Goal: Task Accomplishment & Management: Use online tool/utility

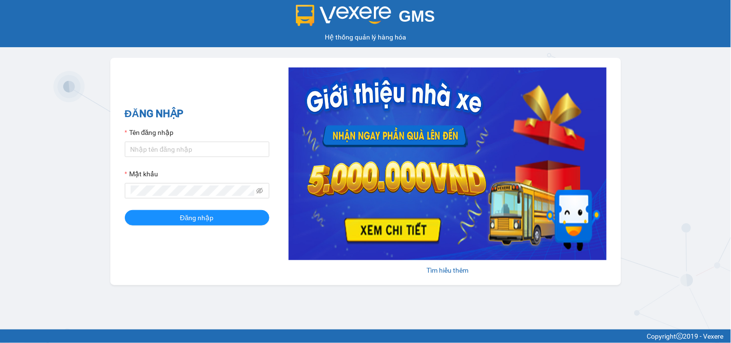
click at [202, 157] on form "Tên đăng nhập Mật khẩu Đăng nhập" at bounding box center [197, 176] width 145 height 98
click at [198, 143] on input "Tên đăng nhập" at bounding box center [197, 149] width 145 height 15
type input "thoa.phuongnam"
click at [125, 210] on button "Đăng nhập" at bounding box center [197, 217] width 145 height 15
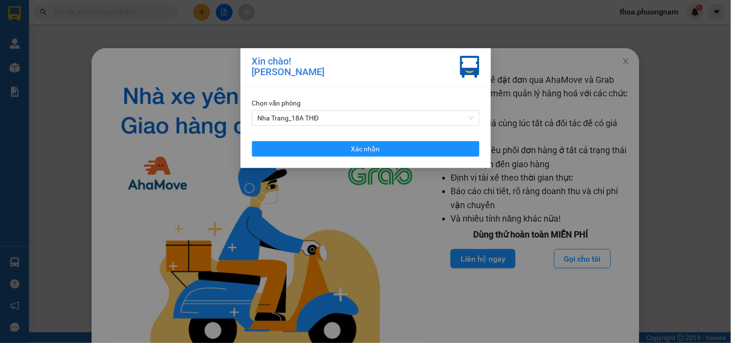
click at [393, 134] on div "Chọn văn phòng Nha Trang_18A THĐ Xác nhận" at bounding box center [366, 127] width 251 height 82
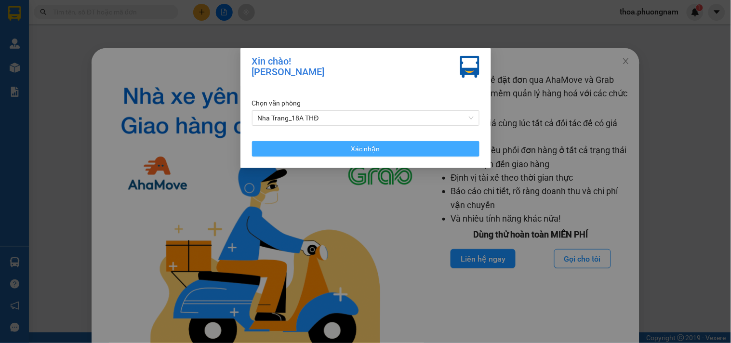
click at [391, 147] on button "Xác nhận" at bounding box center [366, 148] width 228 height 15
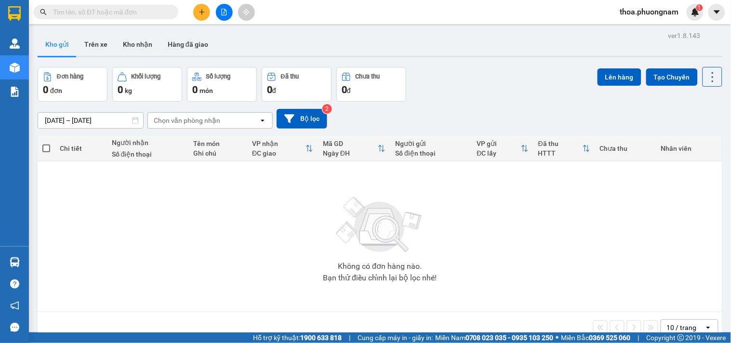
click at [130, 11] on input "text" at bounding box center [110, 12] width 114 height 11
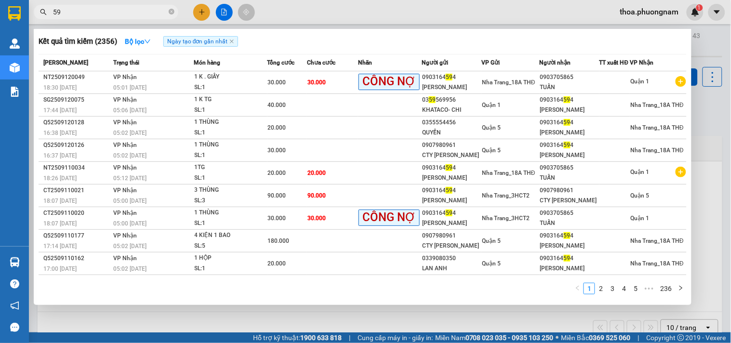
type input "5"
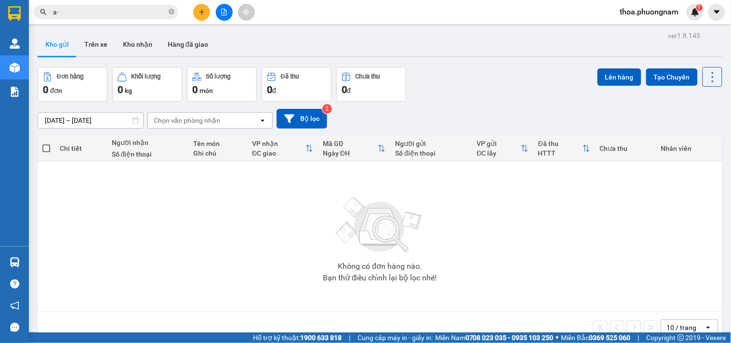
type input "a"
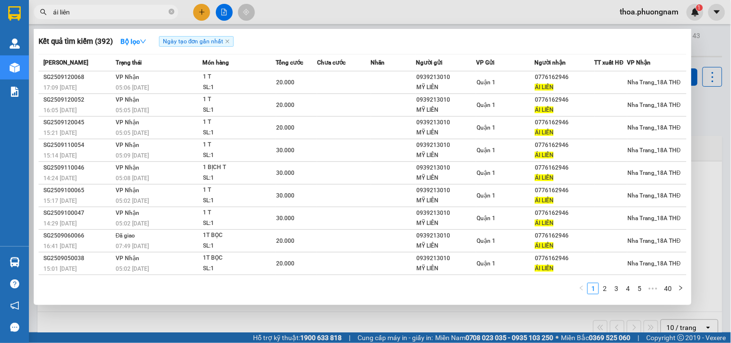
type input "ái liên"
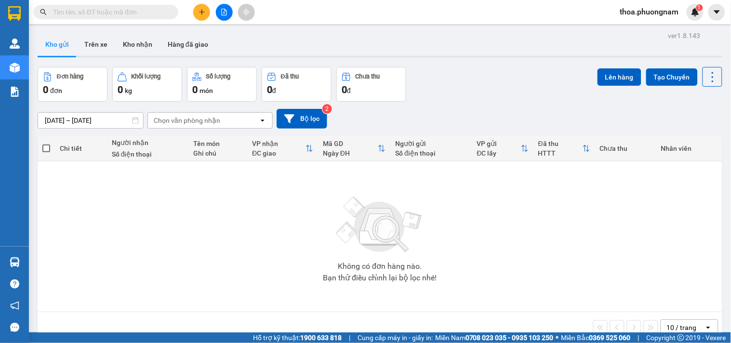
click at [89, 13] on input "text" at bounding box center [110, 12] width 114 height 11
type input "d"
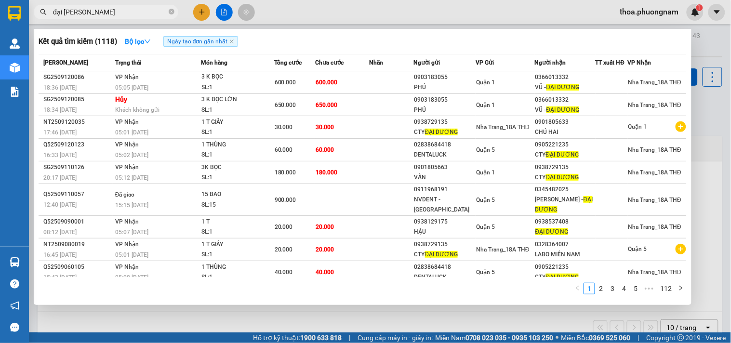
type input "đại [PERSON_NAME]"
